Goal: Transaction & Acquisition: Purchase product/service

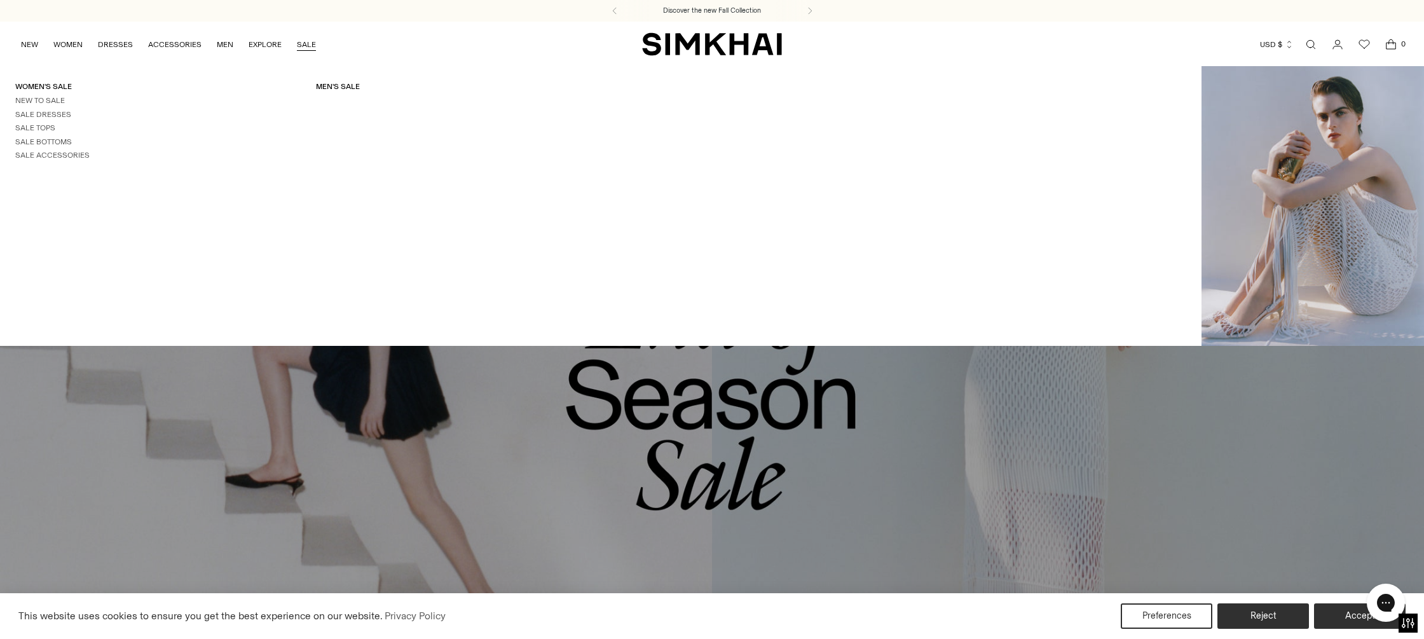
click at [311, 46] on link "SALE" at bounding box center [306, 45] width 19 height 28
click at [343, 88] on link "Men's Sale" at bounding box center [338, 86] width 44 height 9
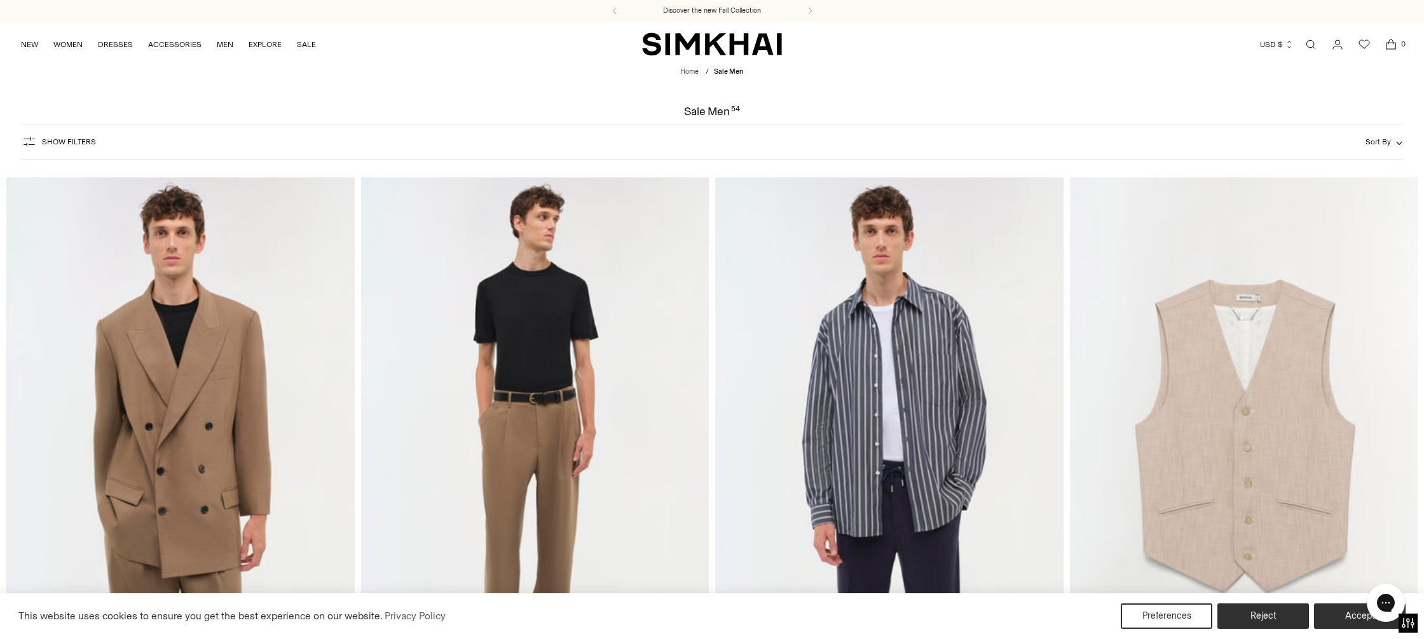
click at [1368, 144] on span "Sort By" at bounding box center [1378, 141] width 25 height 9
click at [1306, 222] on span "Price: Low to High" at bounding box center [1291, 219] width 70 height 11
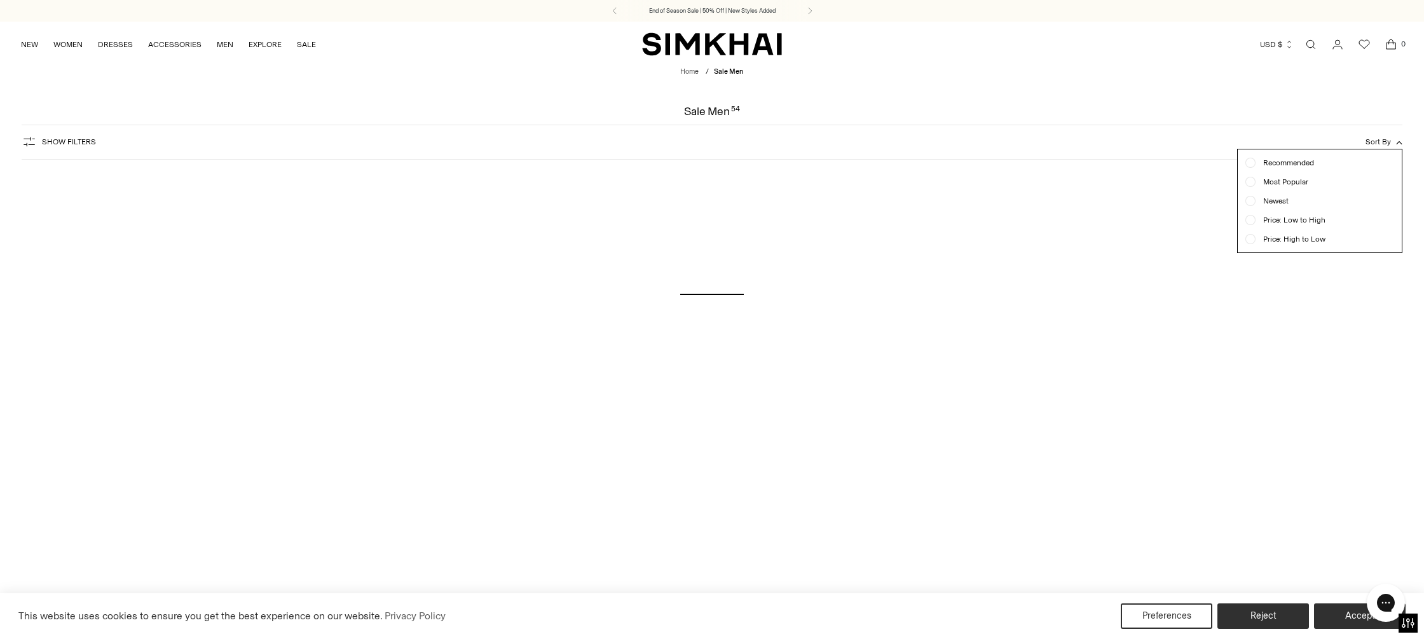
click at [1342, 615] on button "Accept" at bounding box center [1360, 615] width 92 height 25
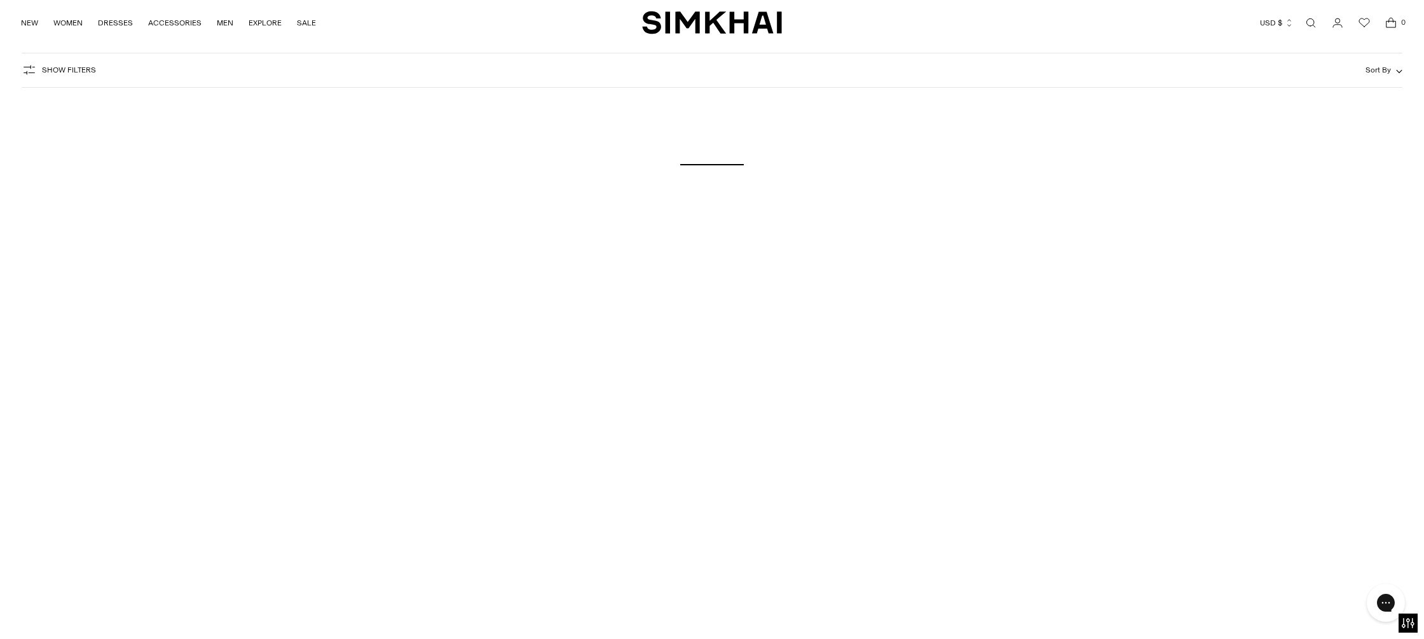
scroll to position [171, 0]
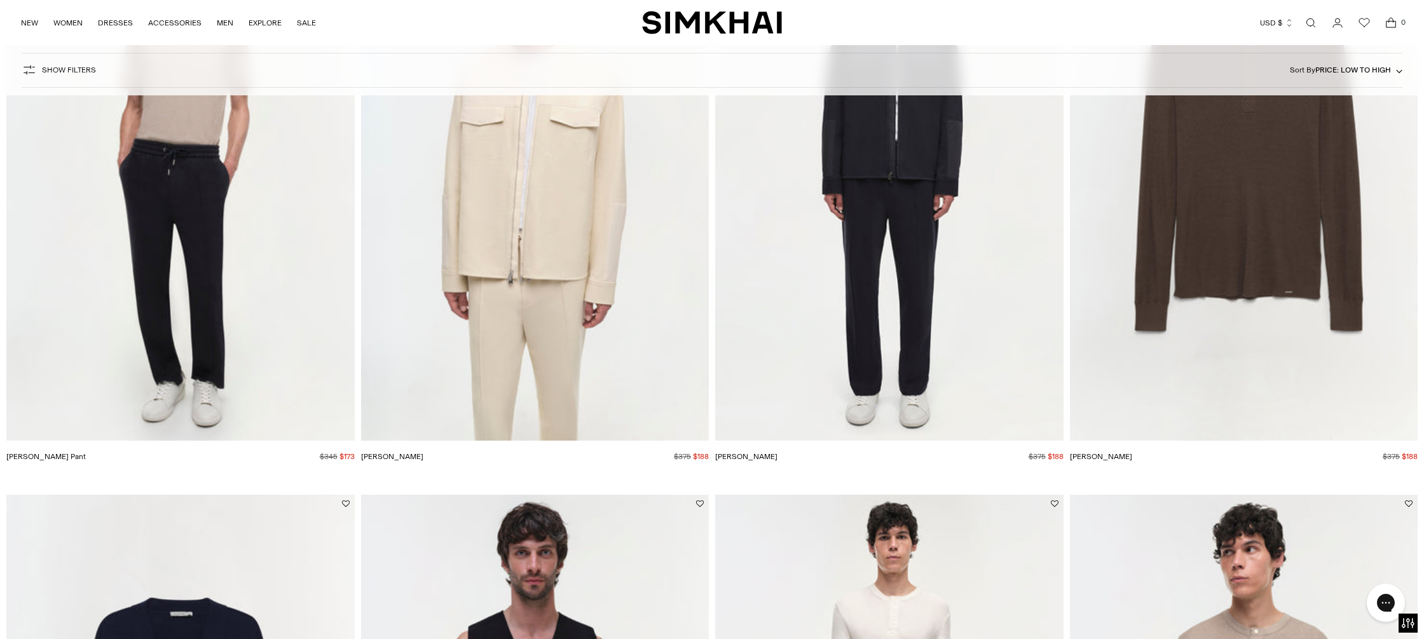
scroll to position [3040, 0]
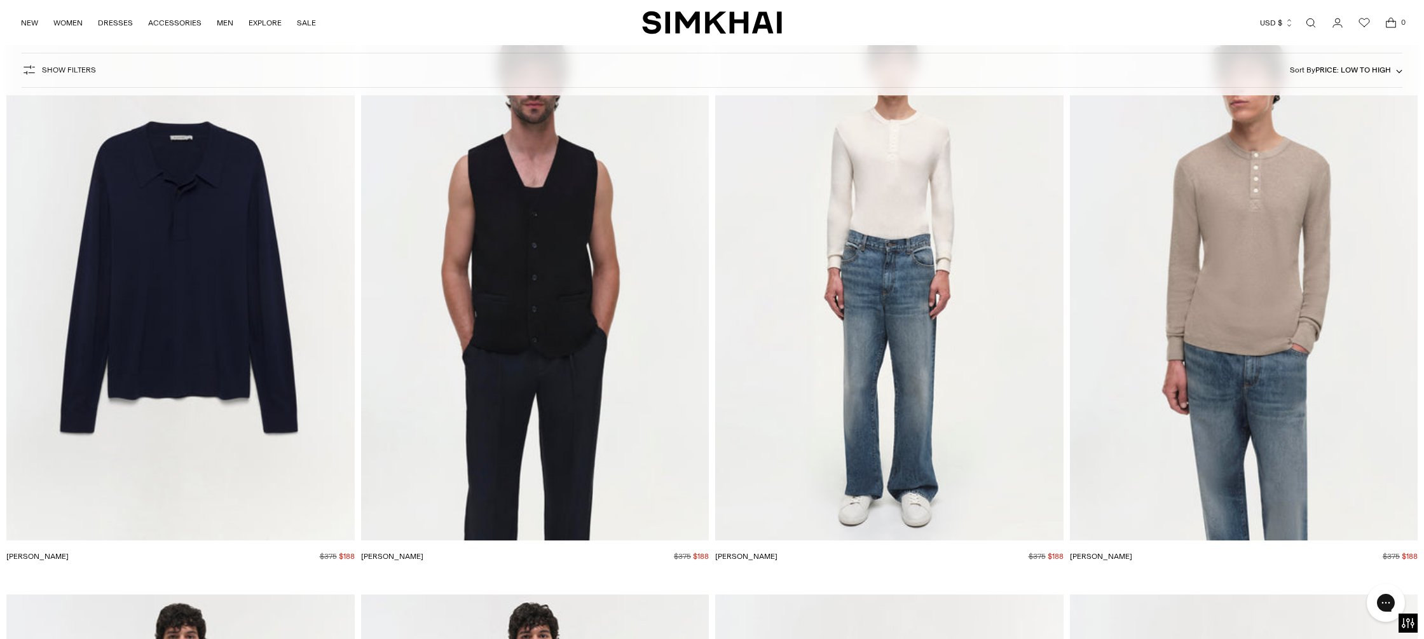
click at [0, 0] on img "Horatio Polo" at bounding box center [0, 0] width 0 height 0
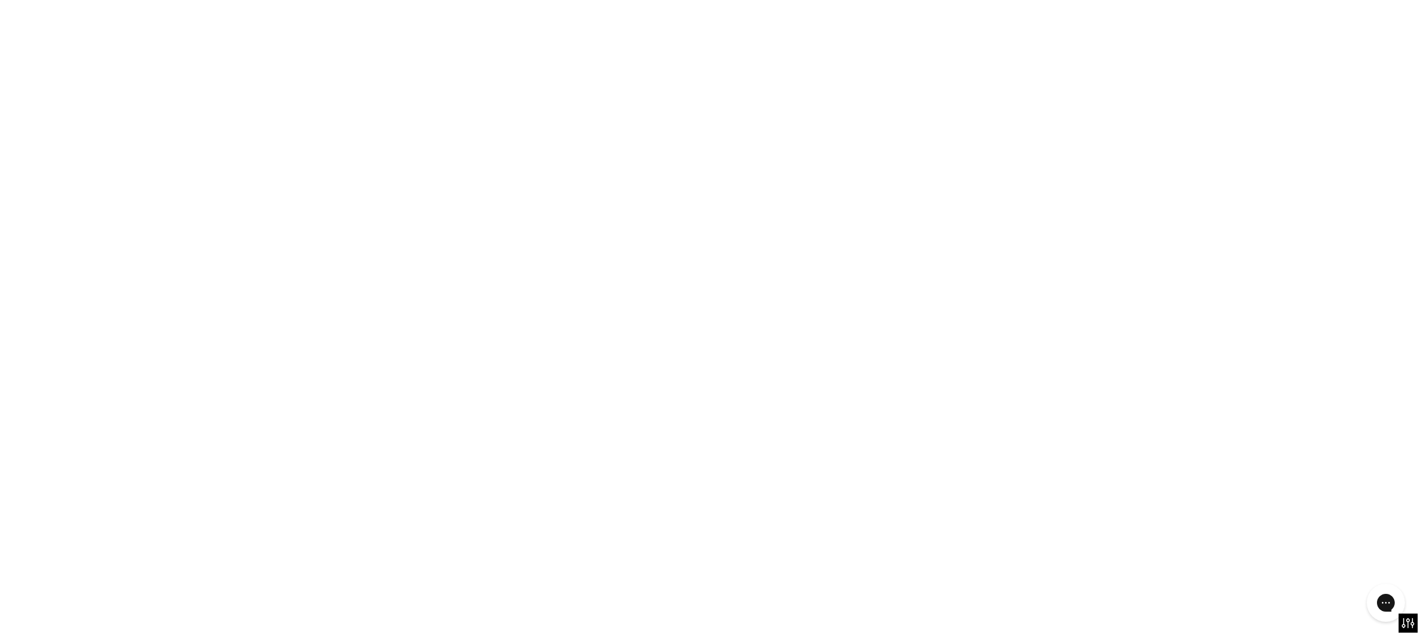
scroll to position [3038, 0]
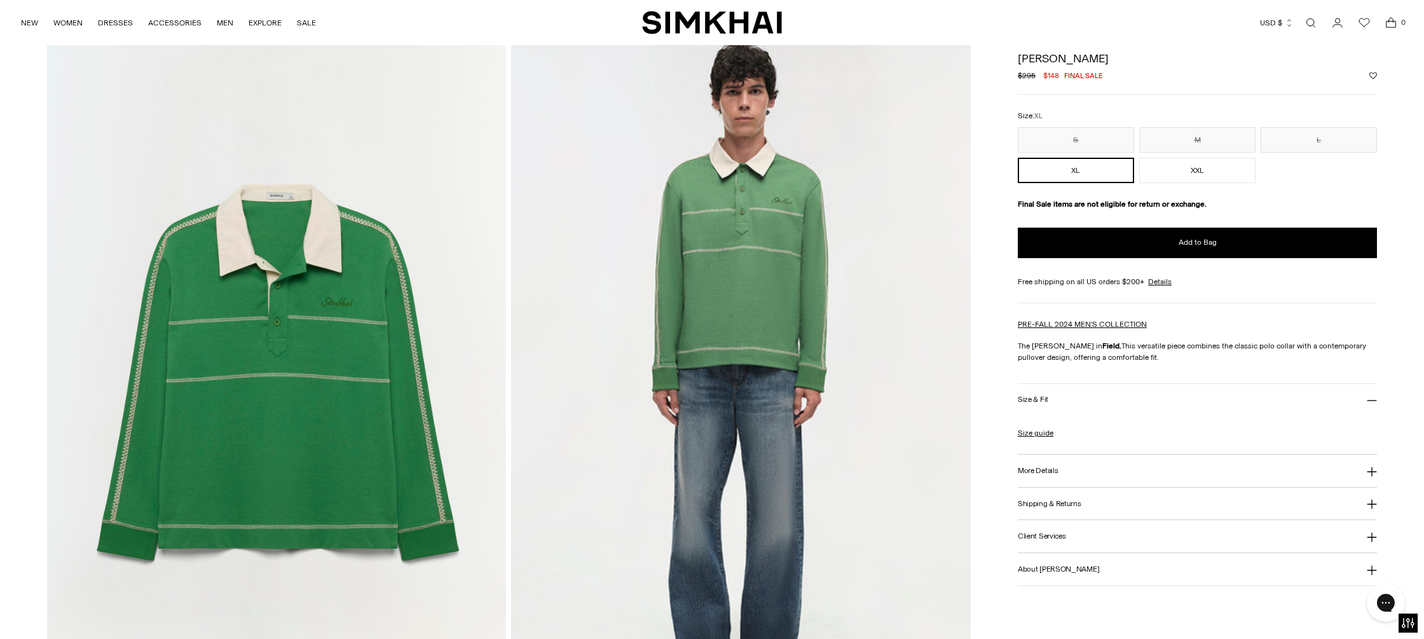
scroll to position [1305, 0]
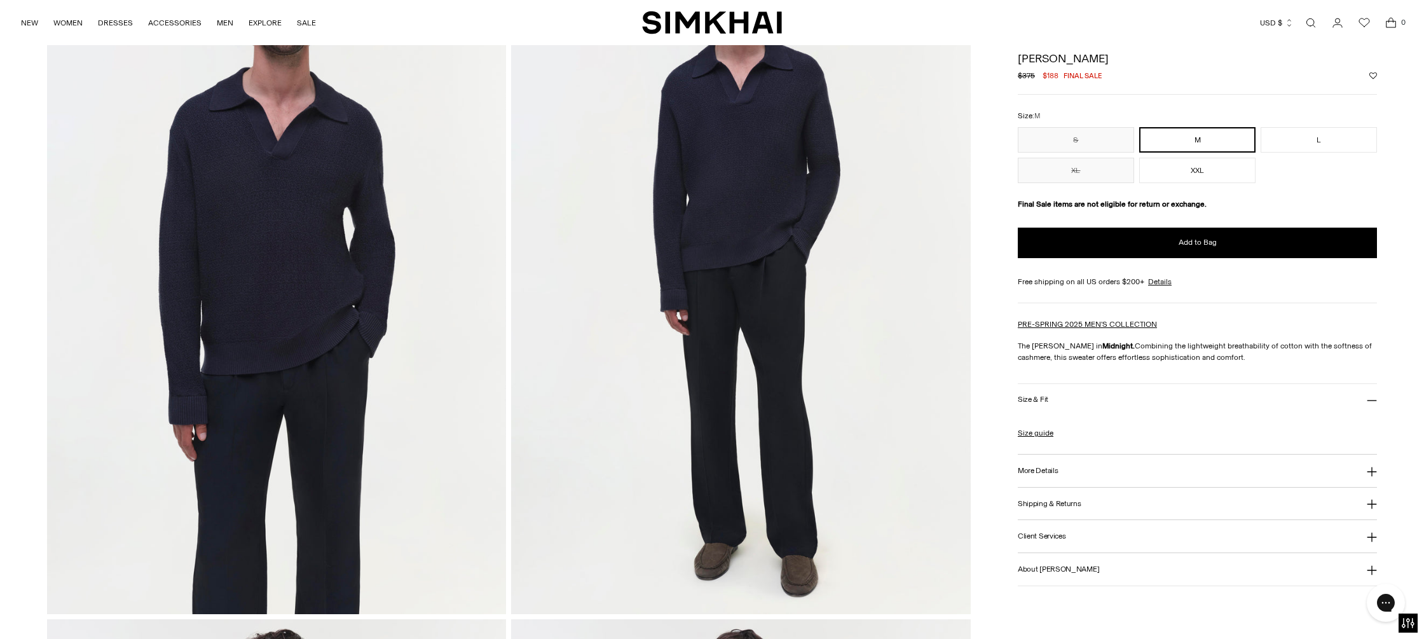
scroll to position [79, 0]
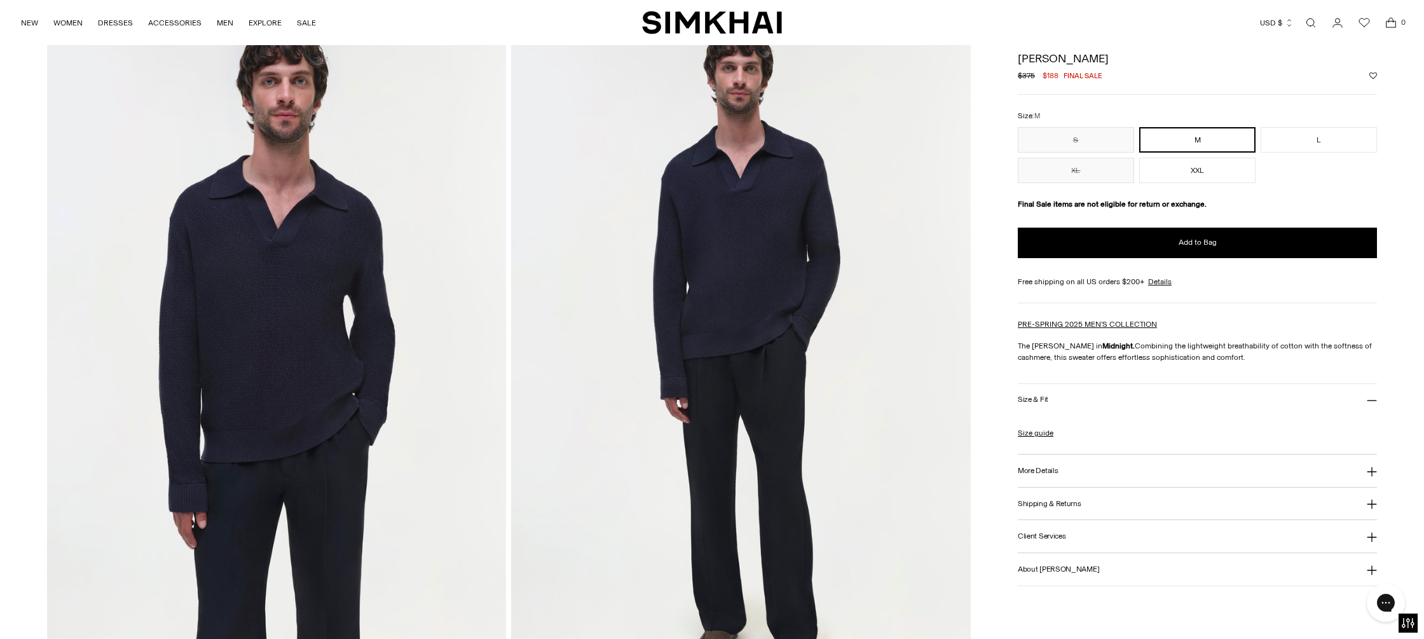
click at [779, 217] on img at bounding box center [741, 357] width 460 height 689
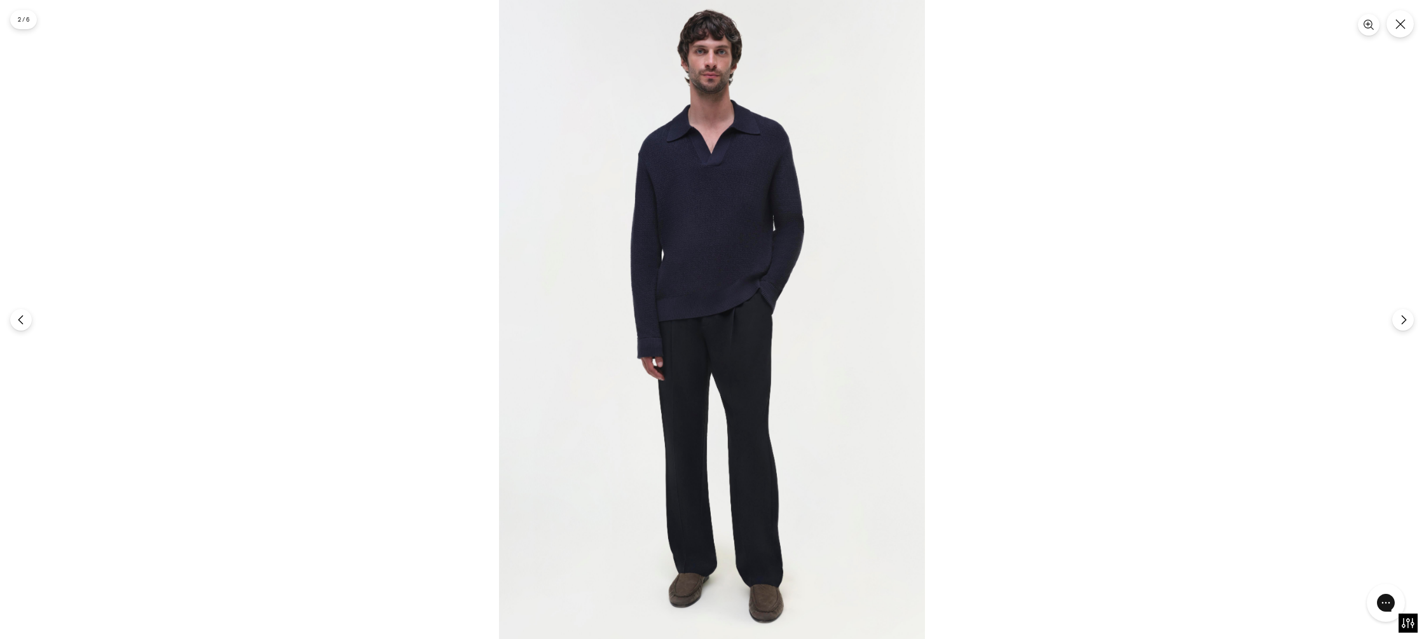
click at [765, 219] on img at bounding box center [712, 319] width 426 height 639
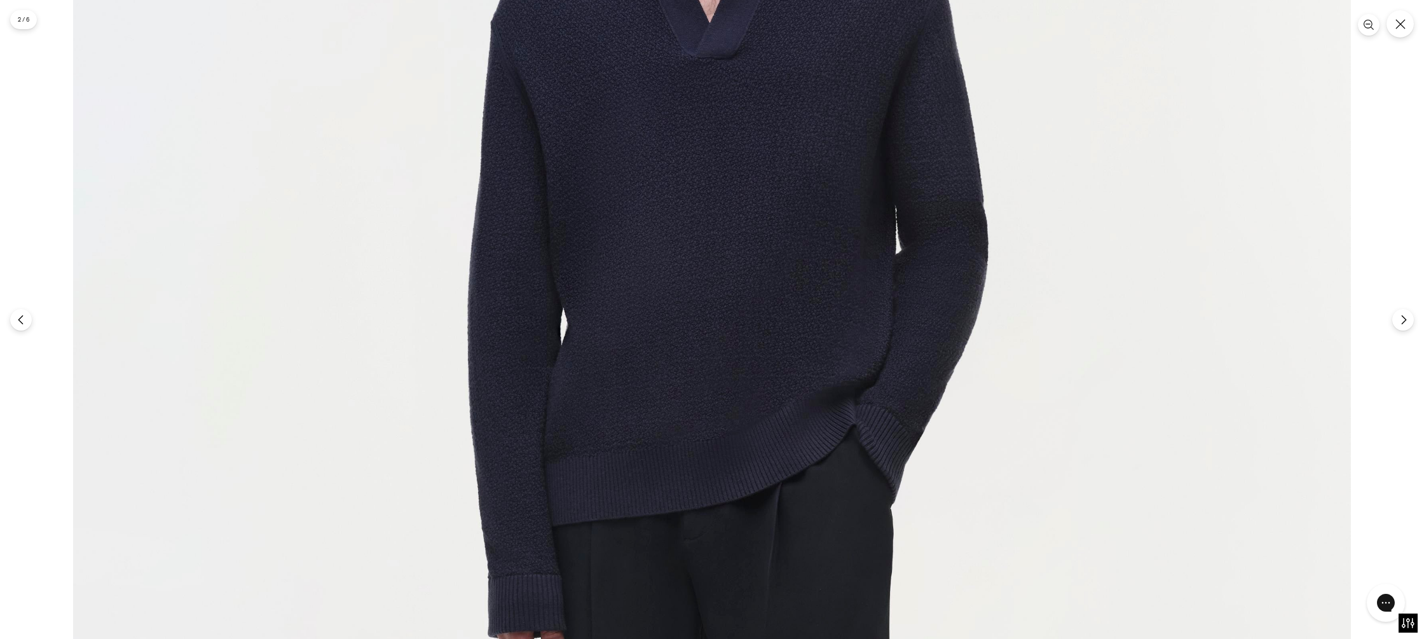
click at [888, 111] on img at bounding box center [712, 519] width 1278 height 1917
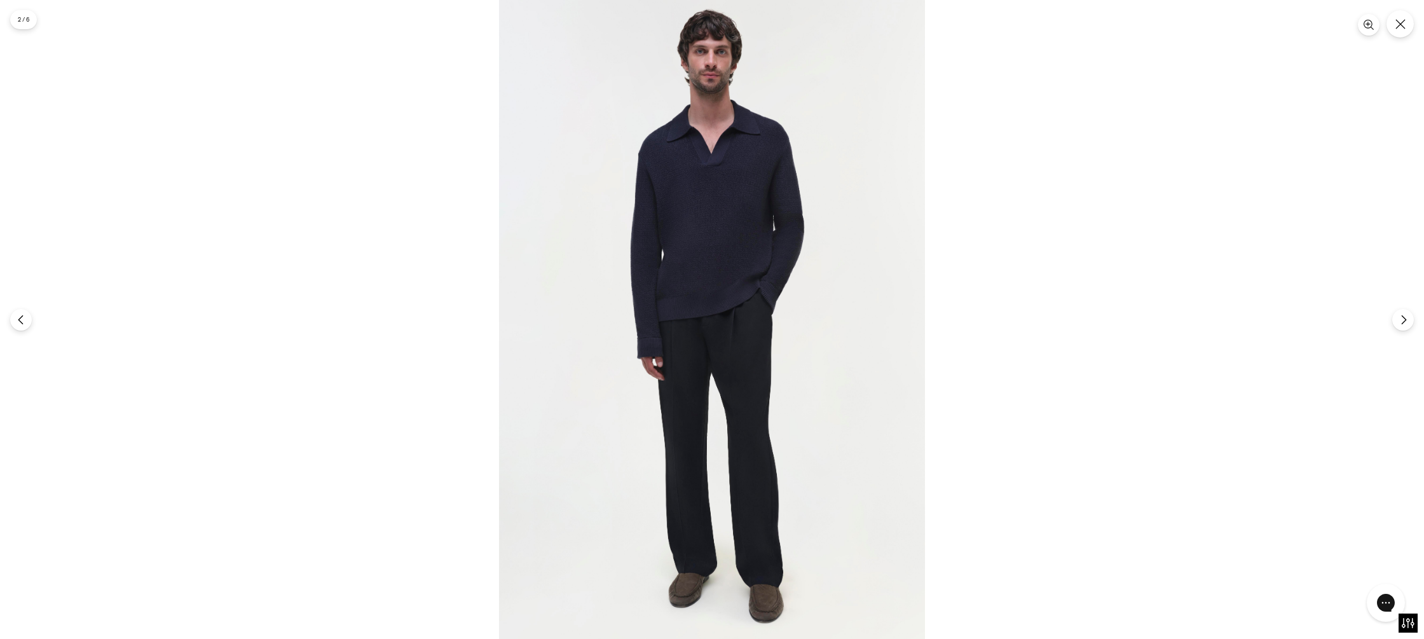
click at [1177, 129] on div at bounding box center [712, 319] width 1424 height 639
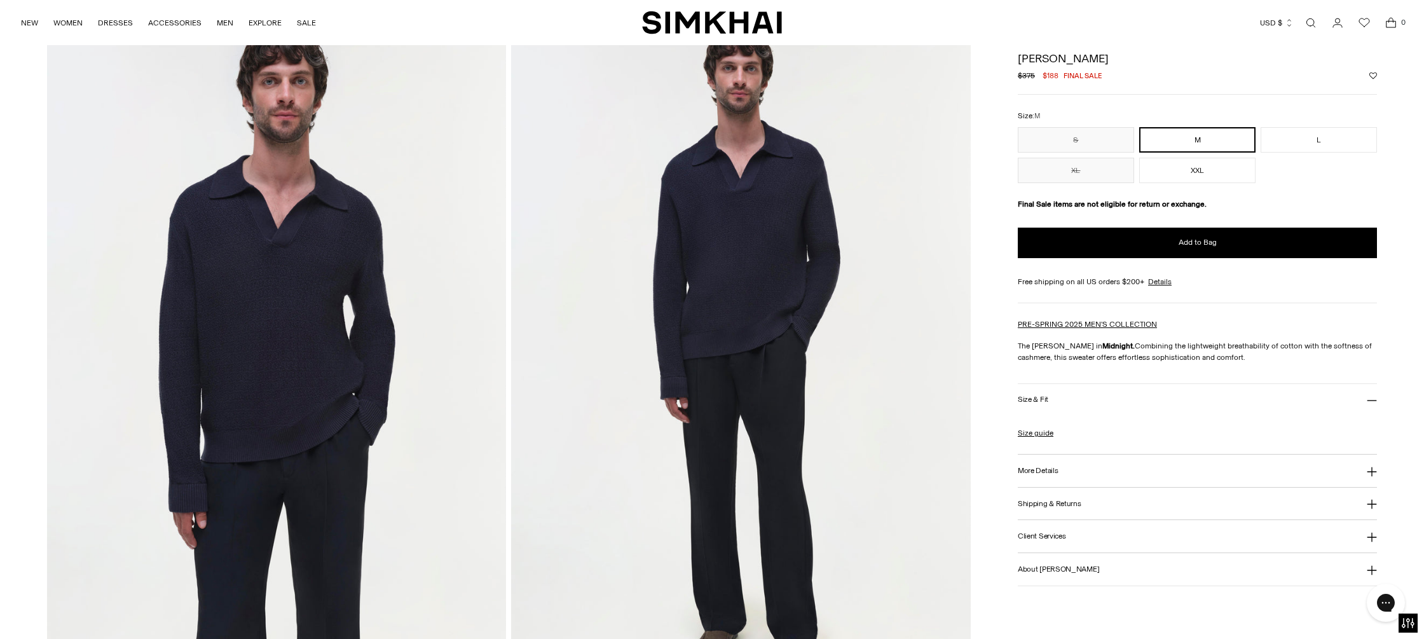
scroll to position [36, 0]
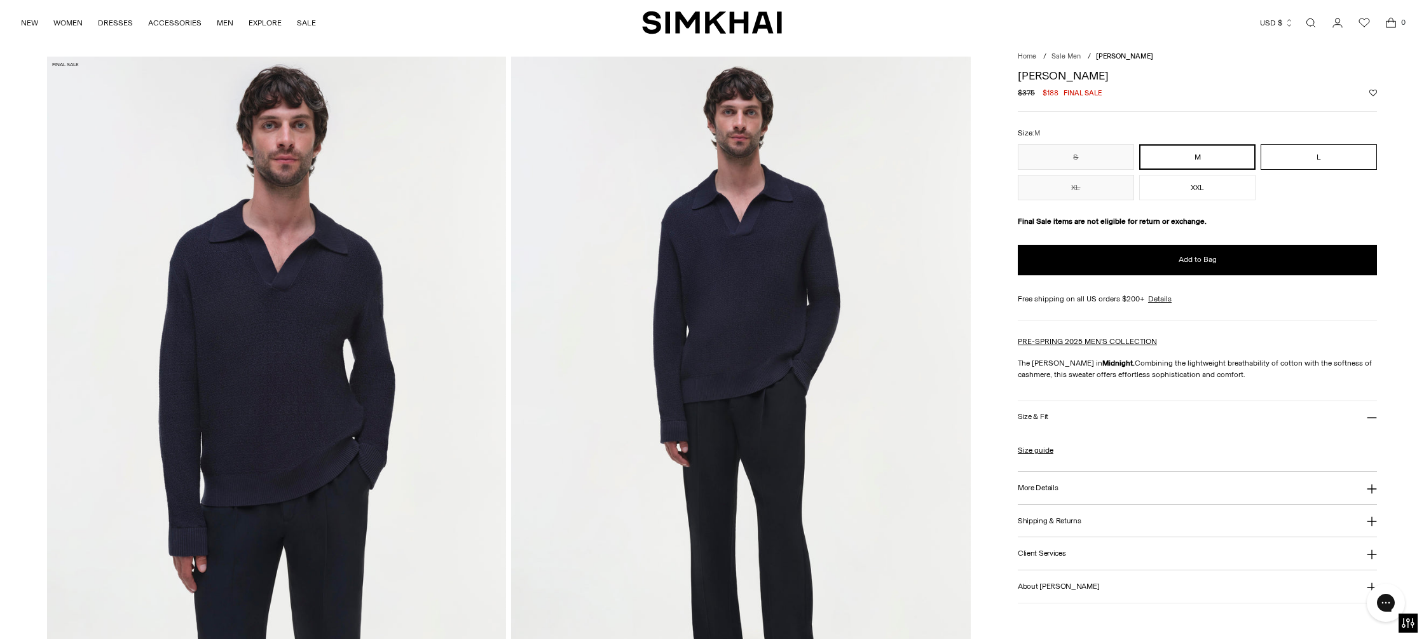
drag, startPoint x: 1301, startPoint y: 159, endPoint x: 1275, endPoint y: 166, distance: 27.0
click at [1301, 159] on button "L" at bounding box center [1319, 156] width 116 height 25
click at [1072, 490] on button "More Details" at bounding box center [1197, 488] width 359 height 32
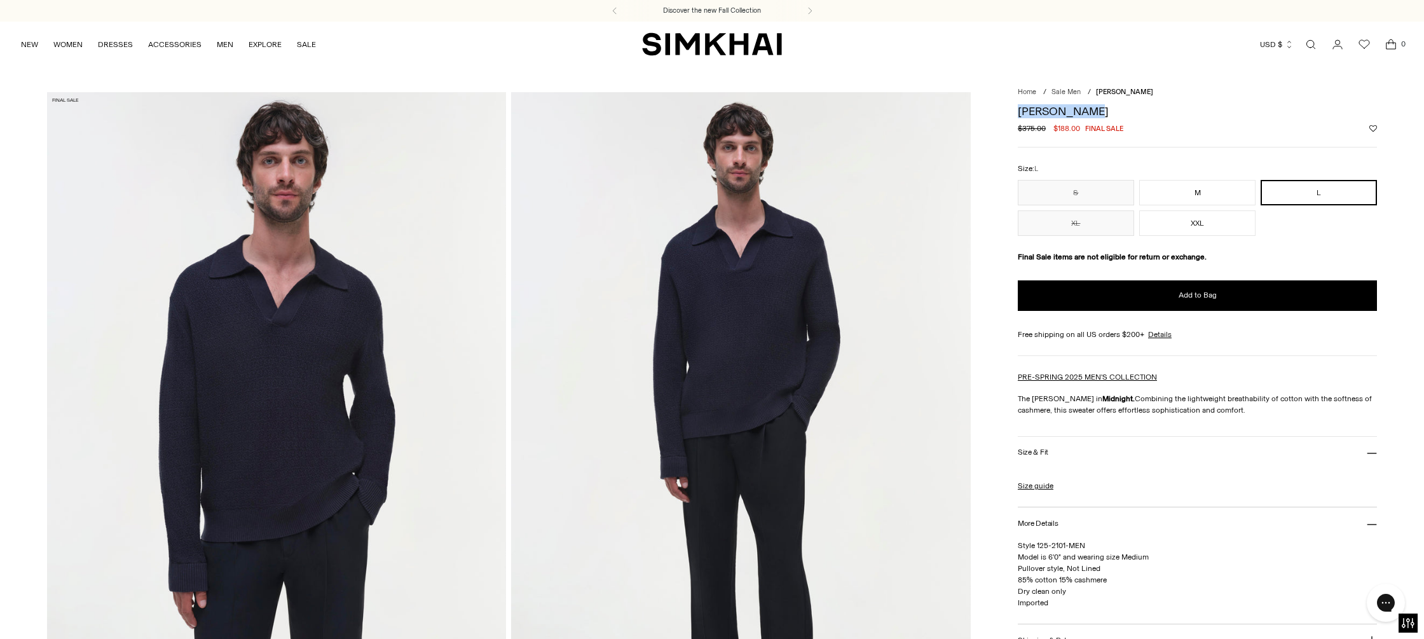
drag, startPoint x: 1094, startPoint y: 109, endPoint x: 1028, endPoint y: 110, distance: 66.1
copy h1 "Horatio Polo"
click at [1134, 109] on h1 "Horatio Polo" at bounding box center [1197, 111] width 359 height 11
click at [1063, 110] on h1 "Horatio Polo" at bounding box center [1197, 111] width 359 height 11
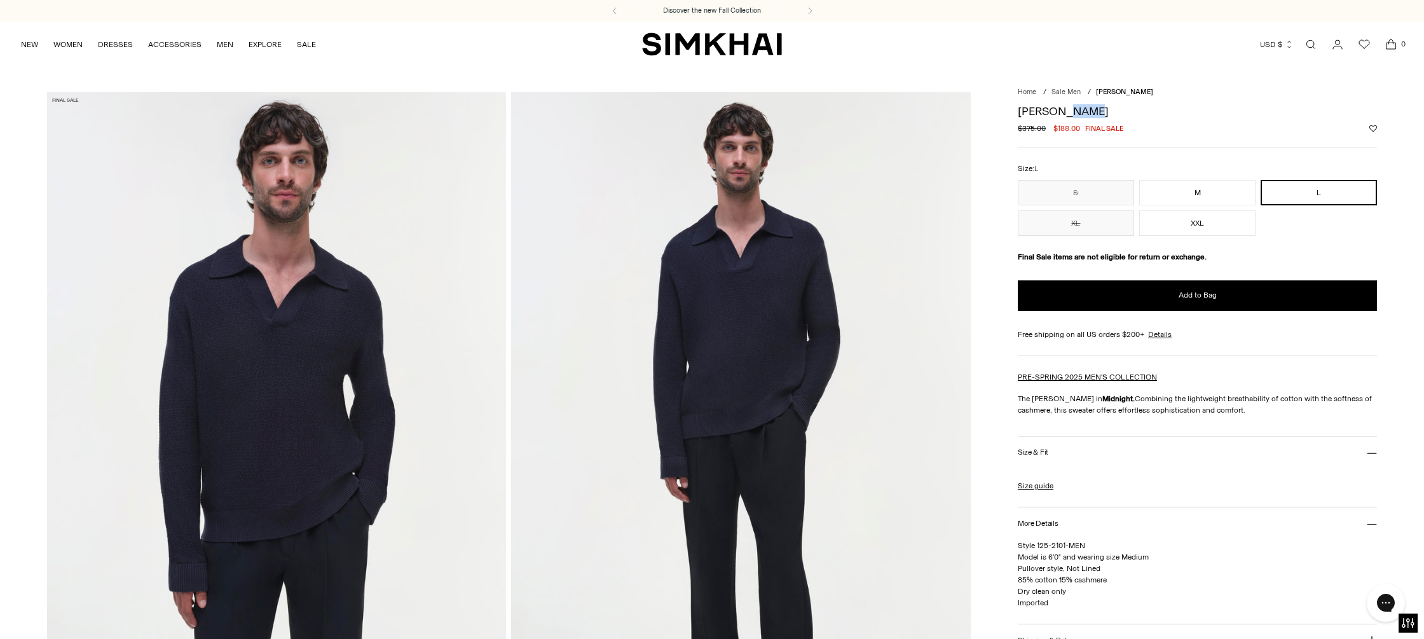
click at [1063, 110] on h1 "Horatio Polo" at bounding box center [1197, 111] width 359 height 11
copy div "Horatio Polo"
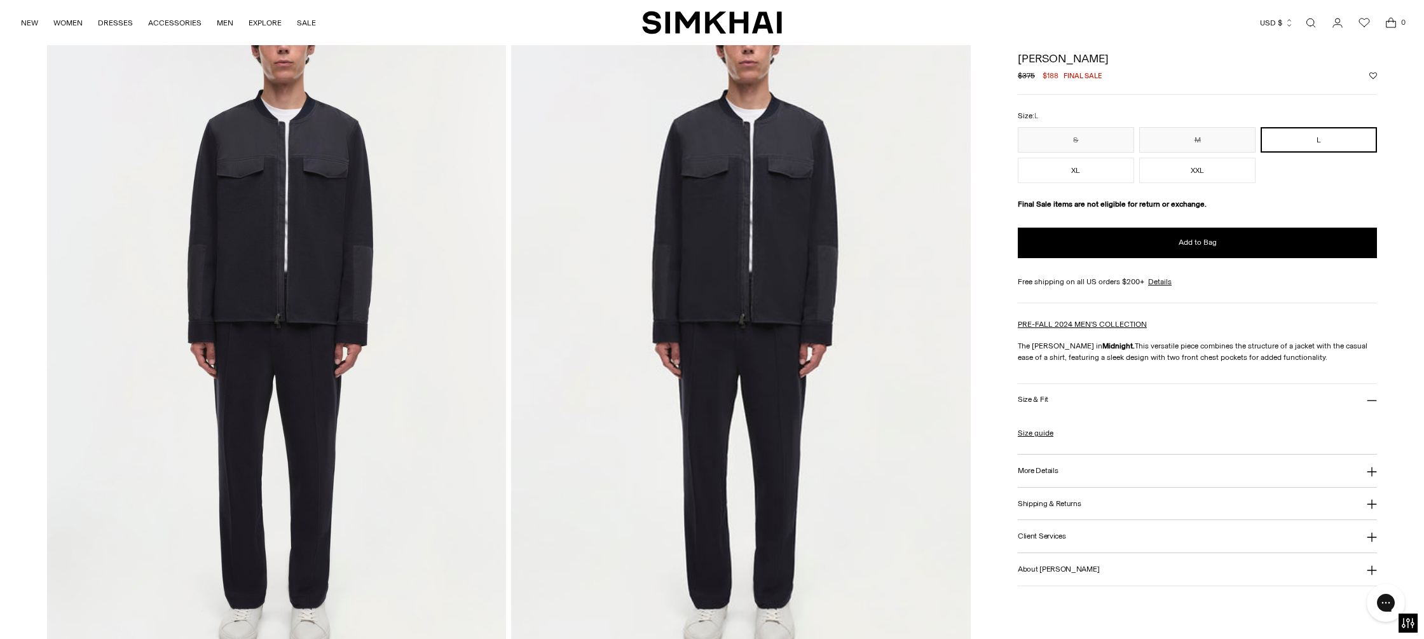
scroll to position [1440, 0]
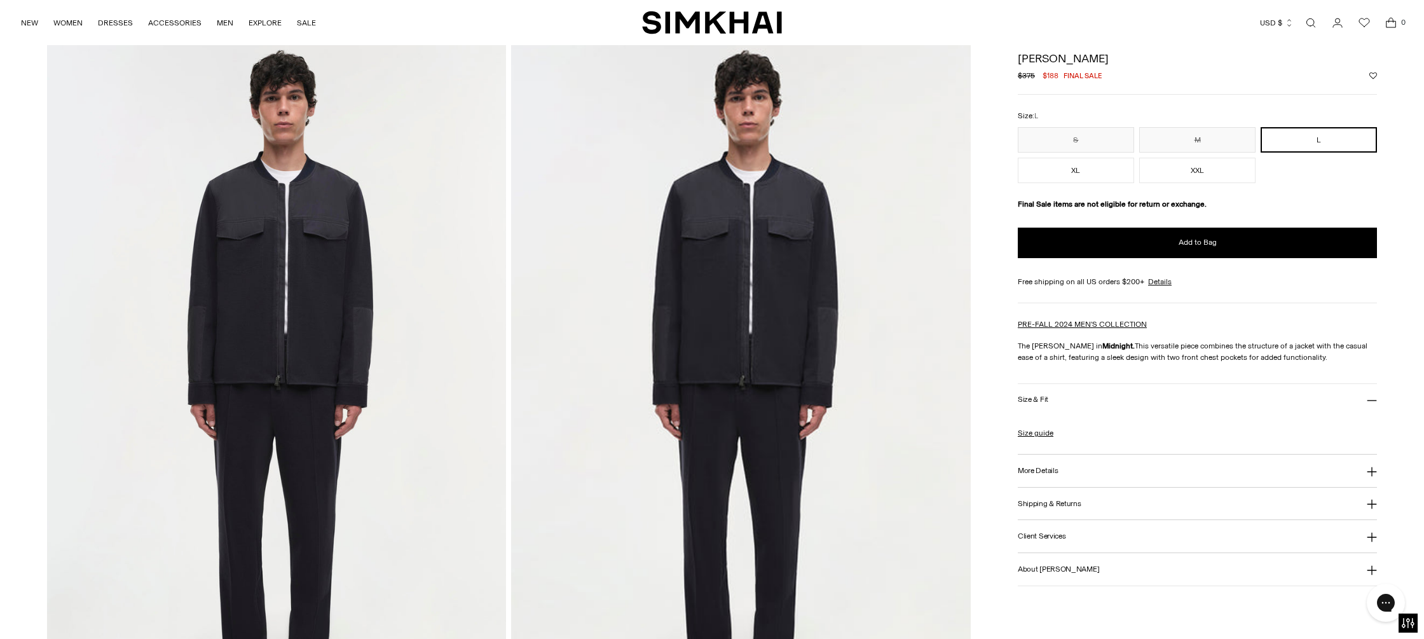
click at [306, 322] on img at bounding box center [277, 385] width 460 height 689
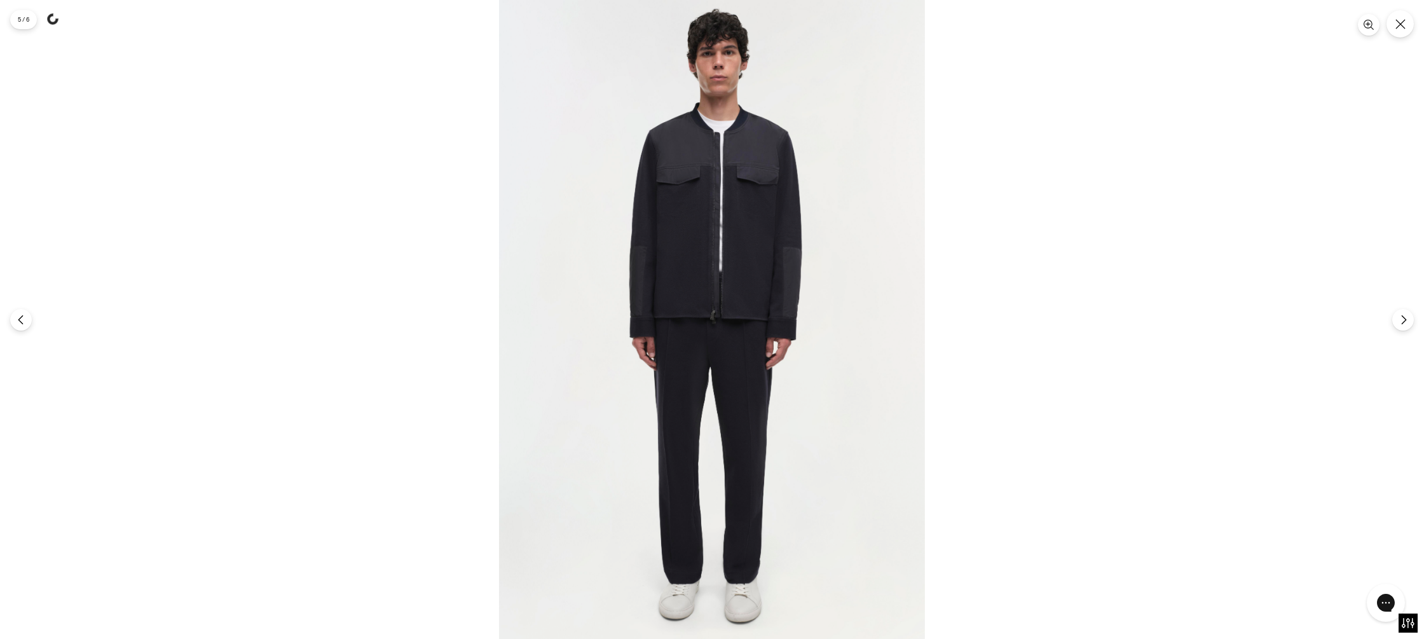
click at [800, 217] on img at bounding box center [712, 319] width 426 height 639
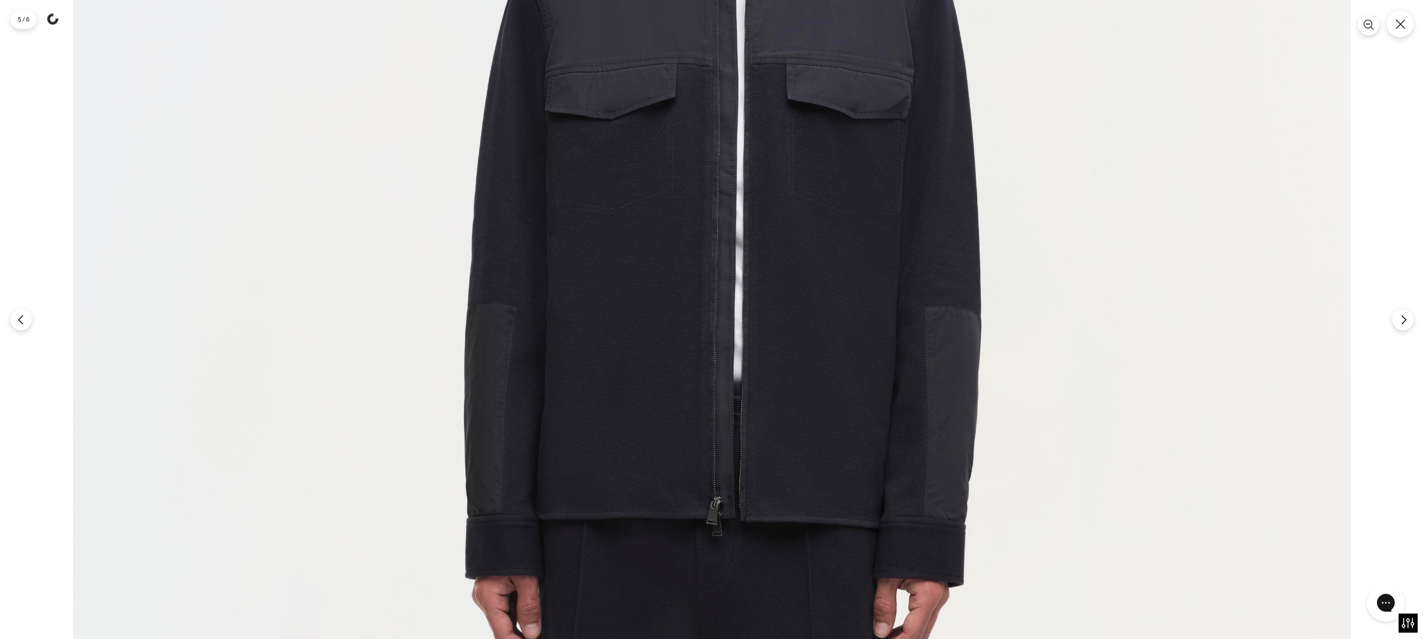
click at [1405, 24] on icon "Close" at bounding box center [1400, 24] width 10 height 10
